Goal: Information Seeking & Learning: Learn about a topic

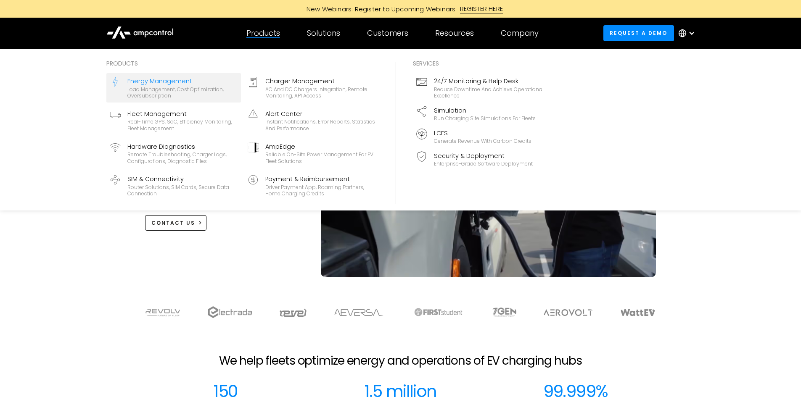
click at [163, 86] on div "Load management, cost optimization, oversubscription" at bounding box center [182, 92] width 110 height 13
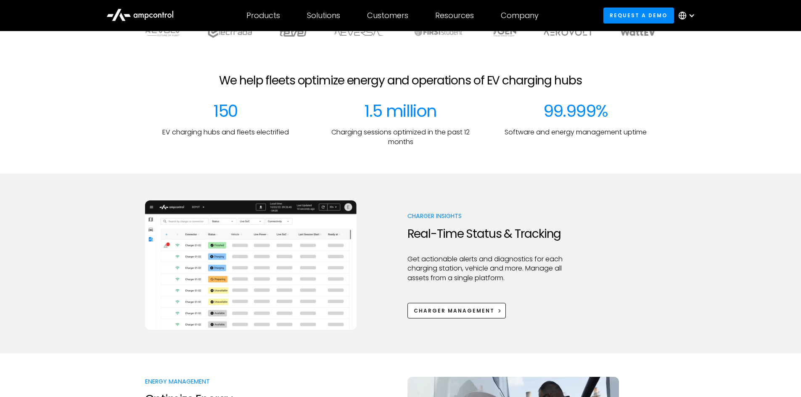
scroll to position [140, 0]
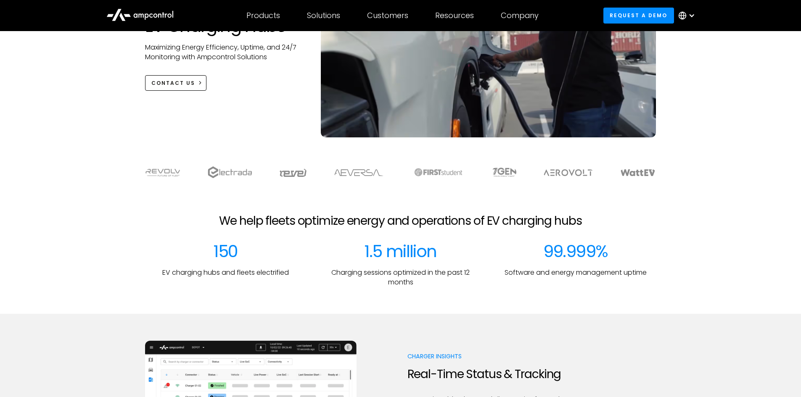
click at [158, 172] on img at bounding box center [163, 173] width 35 height 8
drag, startPoint x: 186, startPoint y: 177, endPoint x: 130, endPoint y: 168, distance: 56.1
click at [130, 168] on div at bounding box center [400, 172] width 589 height 12
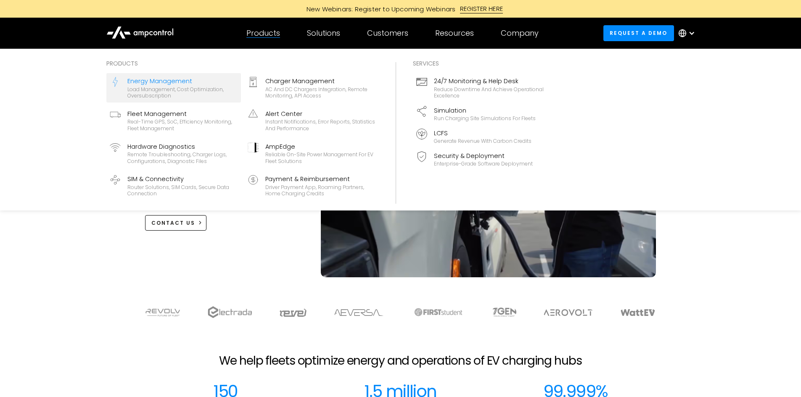
click at [175, 87] on div "Load management, cost optimization, oversubscription" at bounding box center [182, 92] width 110 height 13
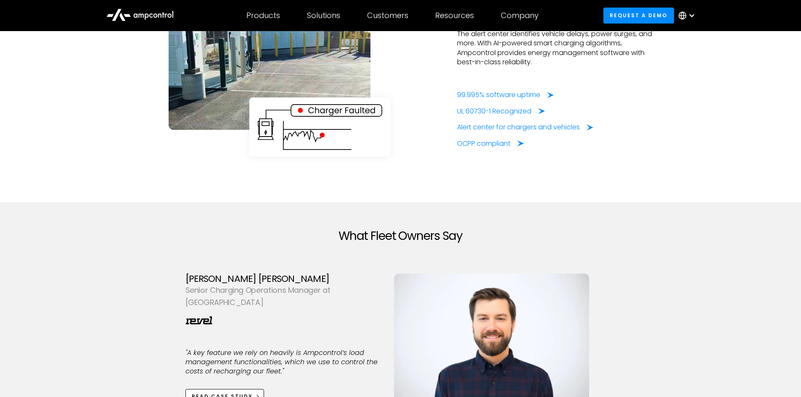
scroll to position [2523, 0]
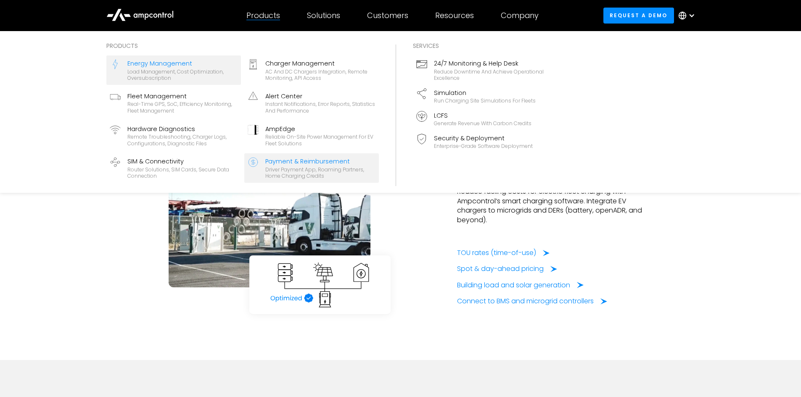
scroll to position [2103, 0]
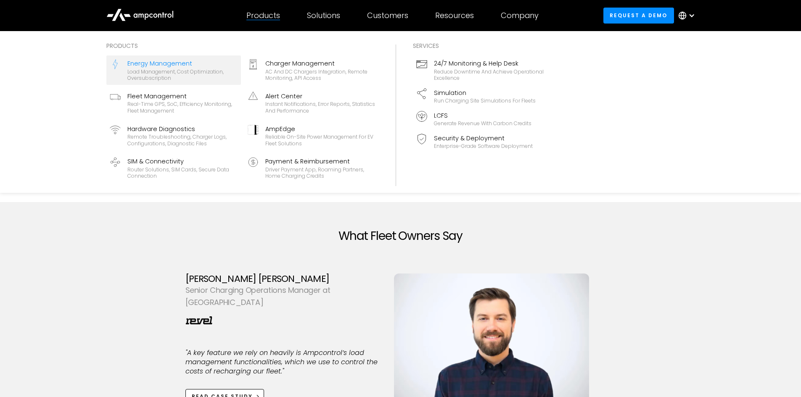
click at [257, 14] on div "Products" at bounding box center [263, 15] width 34 height 9
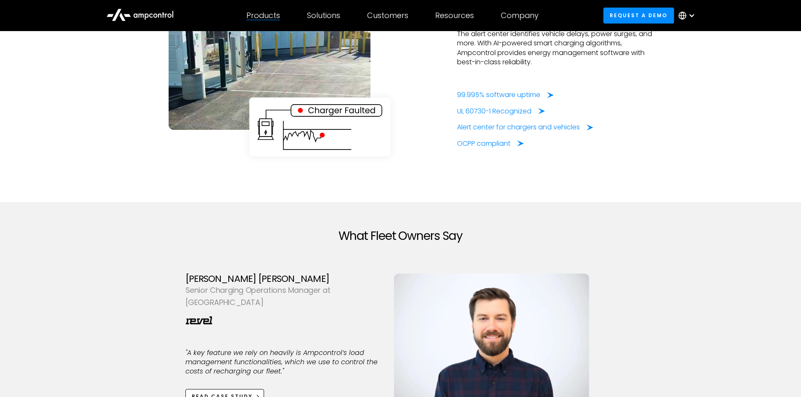
click at [259, 17] on div "Products" at bounding box center [263, 15] width 34 height 9
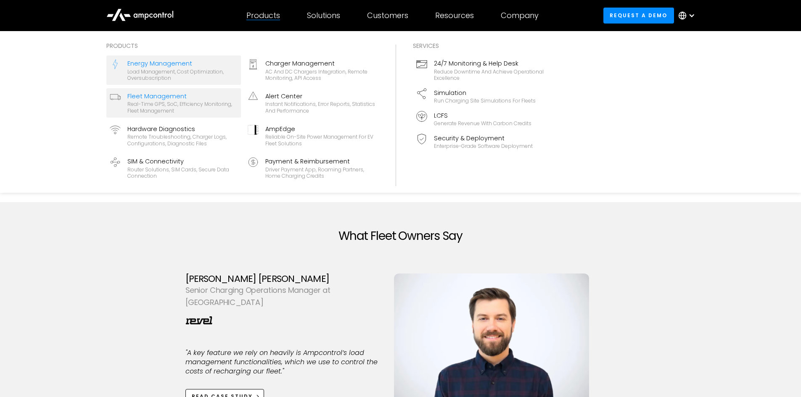
click at [184, 106] on div "Real-time GPS, SoC, efficiency monitoring, fleet management" at bounding box center [182, 107] width 110 height 13
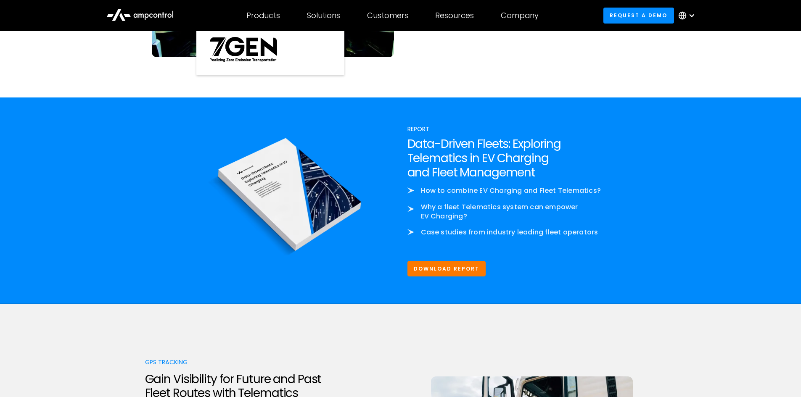
scroll to position [1682, 0]
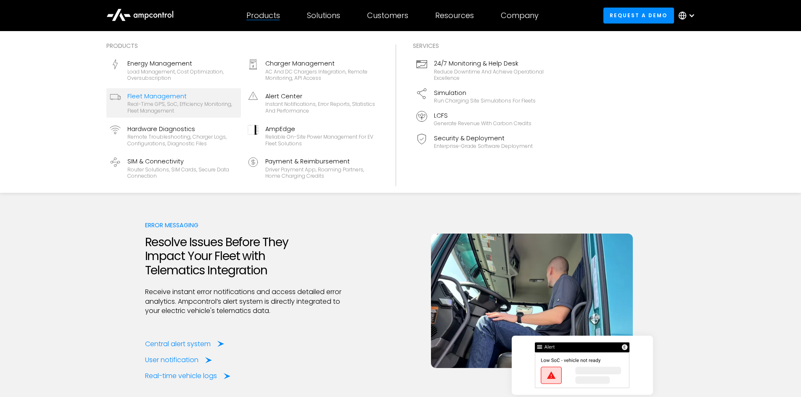
click at [264, 15] on div "Products" at bounding box center [263, 15] width 34 height 9
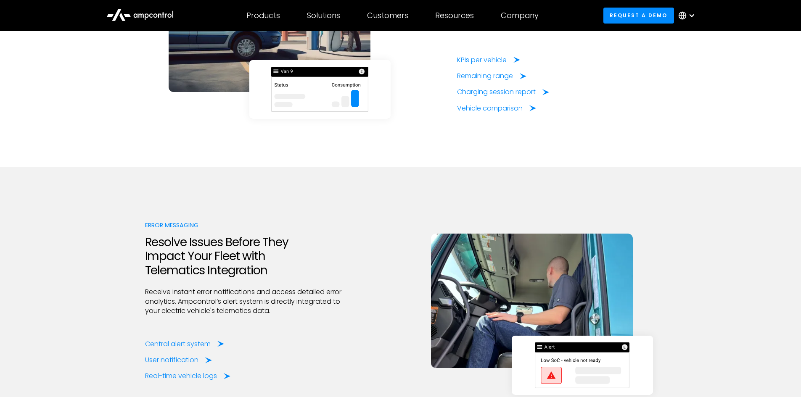
click at [264, 15] on div "Products" at bounding box center [263, 15] width 34 height 9
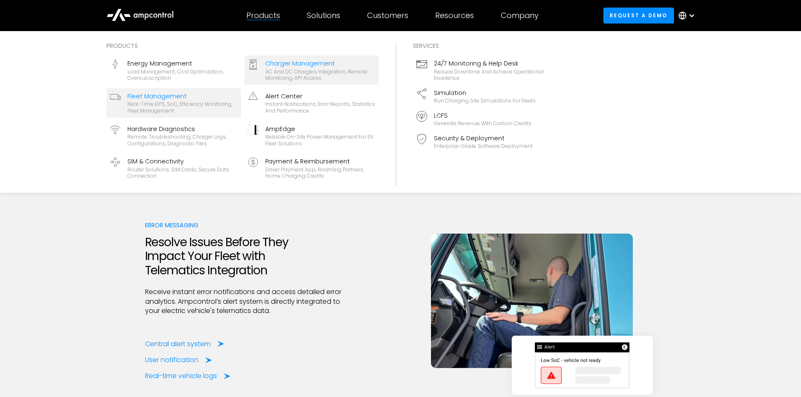
click at [307, 70] on div "AC and DC chargers integration, remote monitoring, API access" at bounding box center [320, 75] width 110 height 13
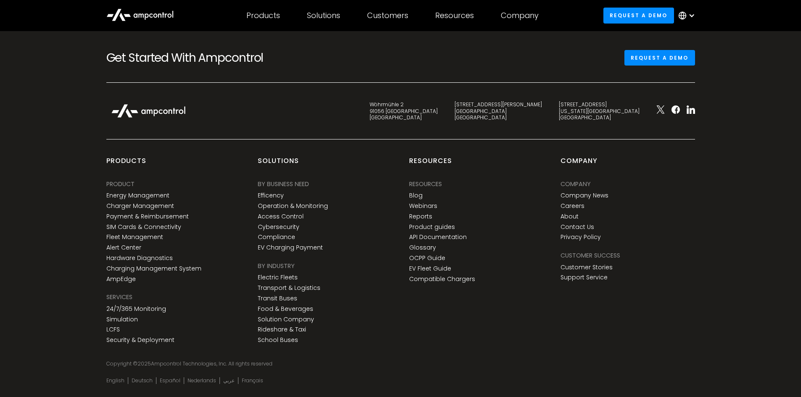
scroll to position [3181, 0]
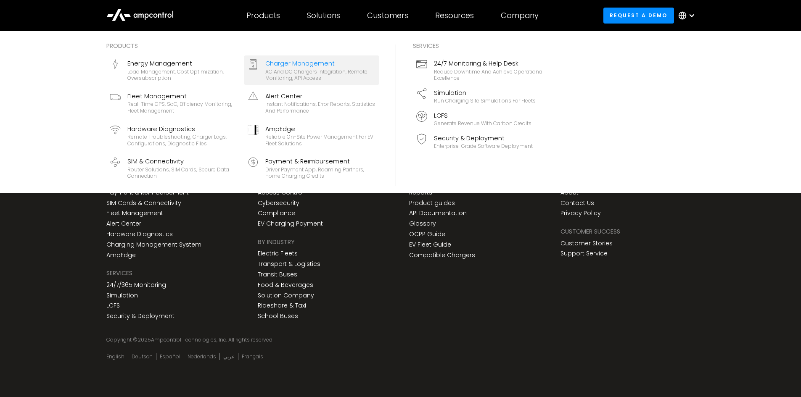
click at [264, 13] on div "Products" at bounding box center [263, 15] width 34 height 9
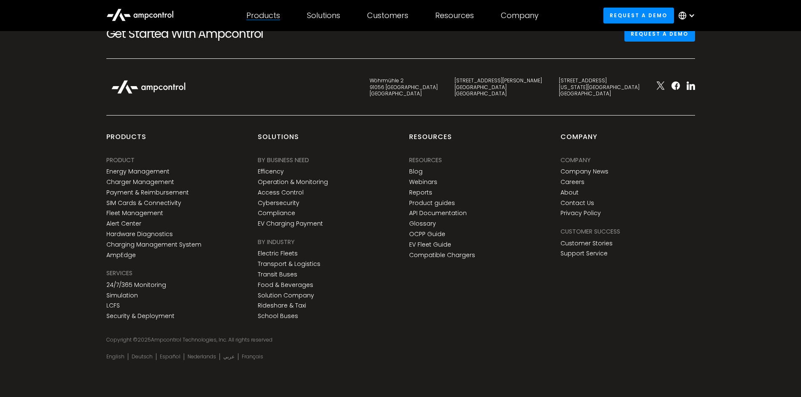
click at [264, 15] on div "Products" at bounding box center [263, 15] width 34 height 9
click at [143, 15] on icon at bounding box center [140, 15] width 5 height 4
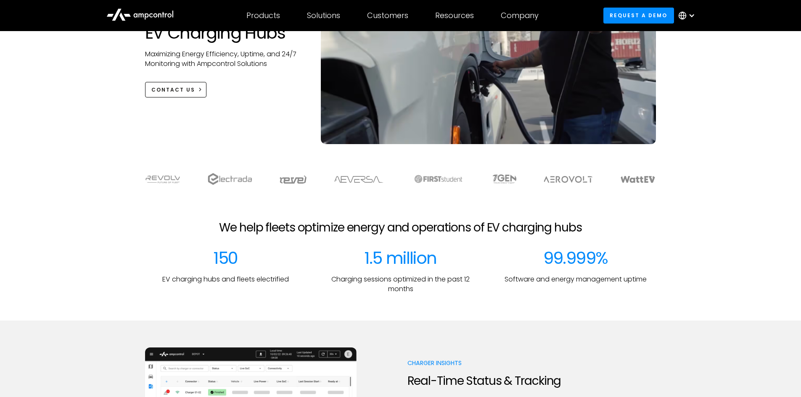
scroll to position [140, 0]
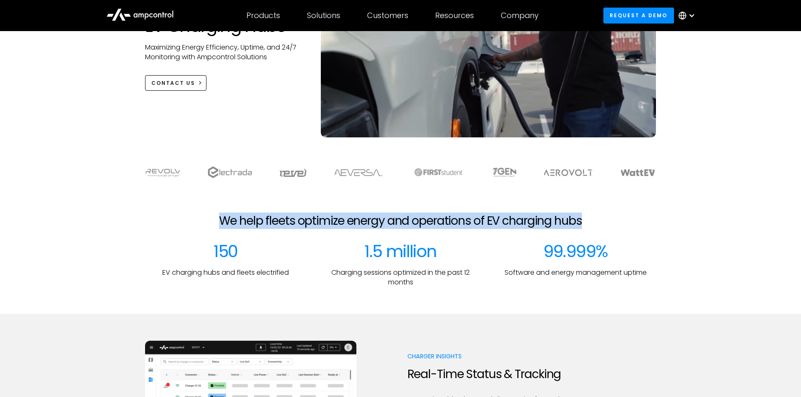
drag, startPoint x: 222, startPoint y: 220, endPoint x: 589, endPoint y: 220, distance: 367.1
click at [589, 220] on div "We help fleets optimize energy and operations of EV charging hubs" at bounding box center [400, 228] width 774 height 28
copy h2 "We help fleets optimize energy and operations of EV charging hubs"
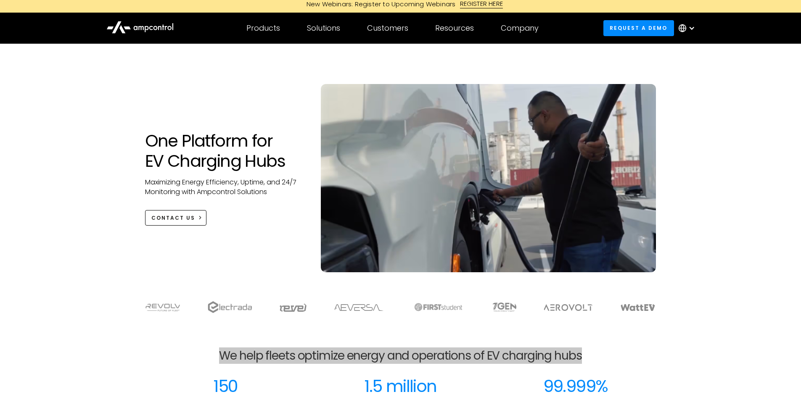
scroll to position [0, 0]
